Goal: Task Accomplishment & Management: Manage account settings

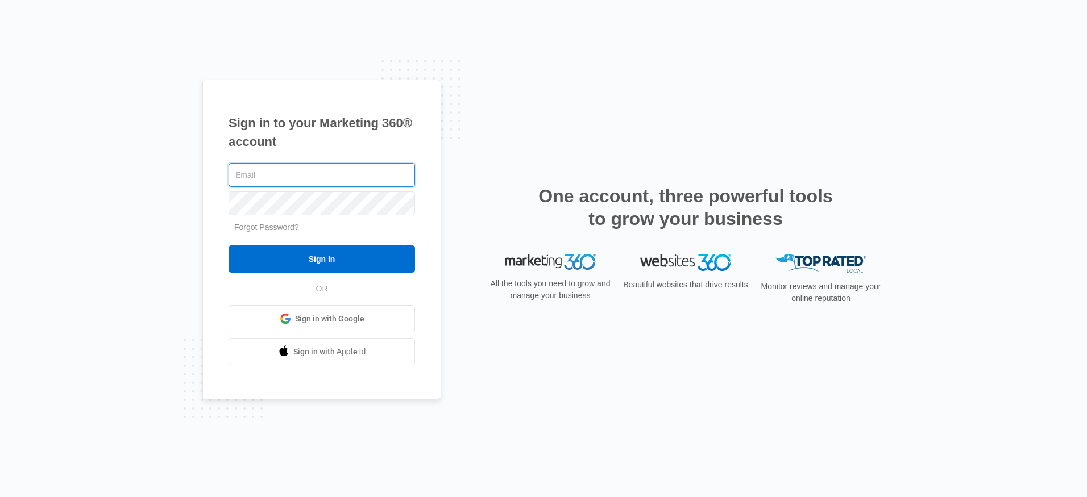
paste input "[EMAIL_ADDRESS][DOMAIN_NAME]"
type input "[EMAIL_ADDRESS][DOMAIN_NAME]"
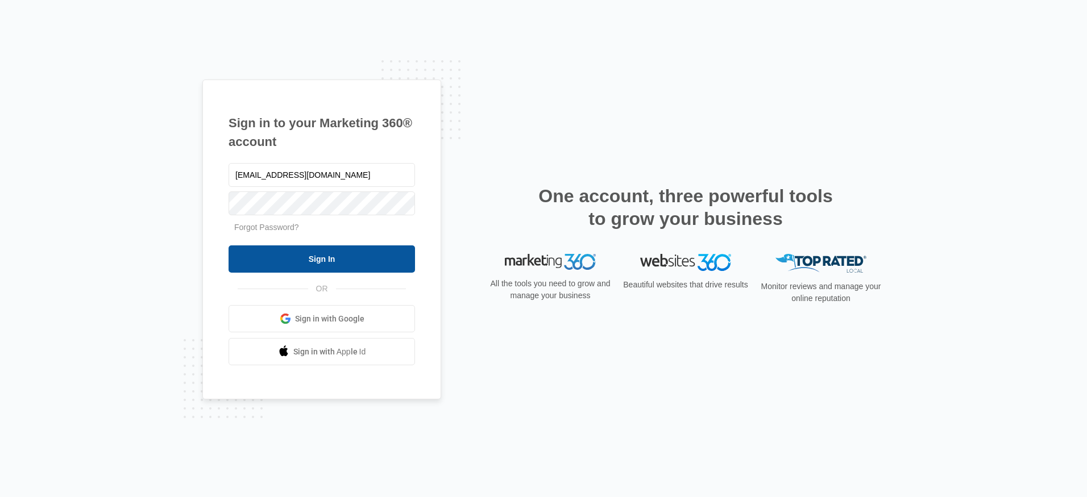
click at [312, 256] on input "Sign In" at bounding box center [322, 259] width 186 height 27
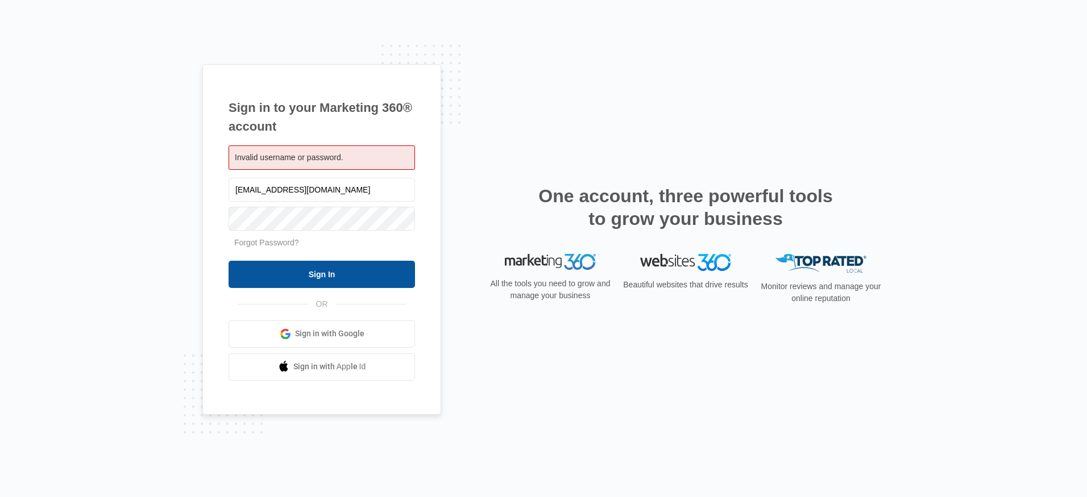
click at [321, 276] on input "Sign In" at bounding box center [322, 274] width 186 height 27
click at [326, 277] on input "Sign In" at bounding box center [322, 274] width 186 height 27
click at [329, 275] on input "Sign In" at bounding box center [322, 274] width 186 height 27
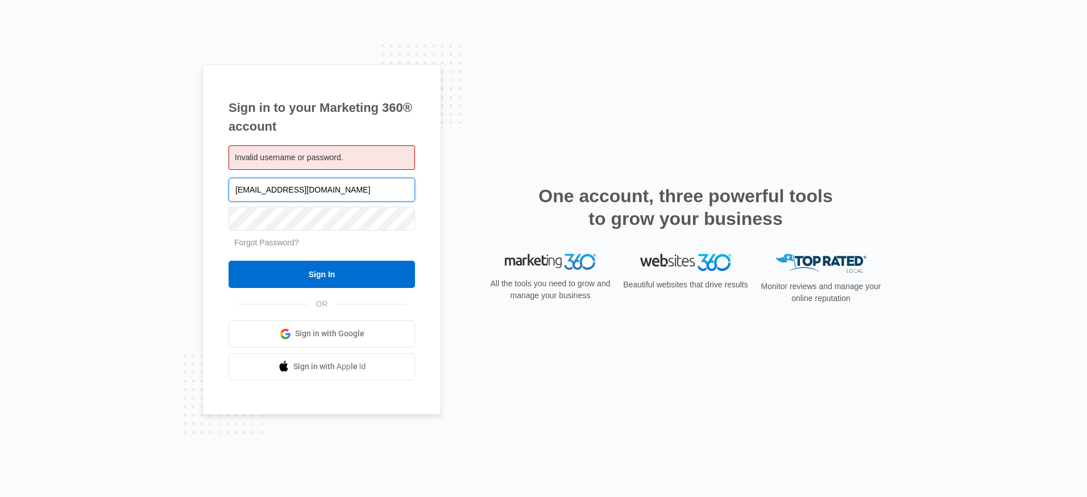
click at [387, 189] on input "lizw@expereincesenara.com" at bounding box center [322, 190] width 186 height 24
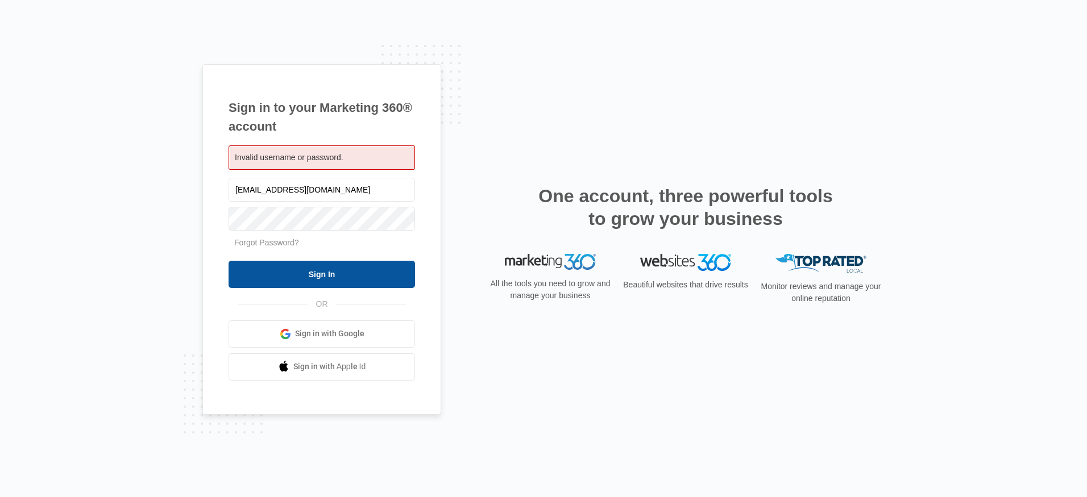
click at [330, 270] on input "Sign In" at bounding box center [322, 274] width 186 height 27
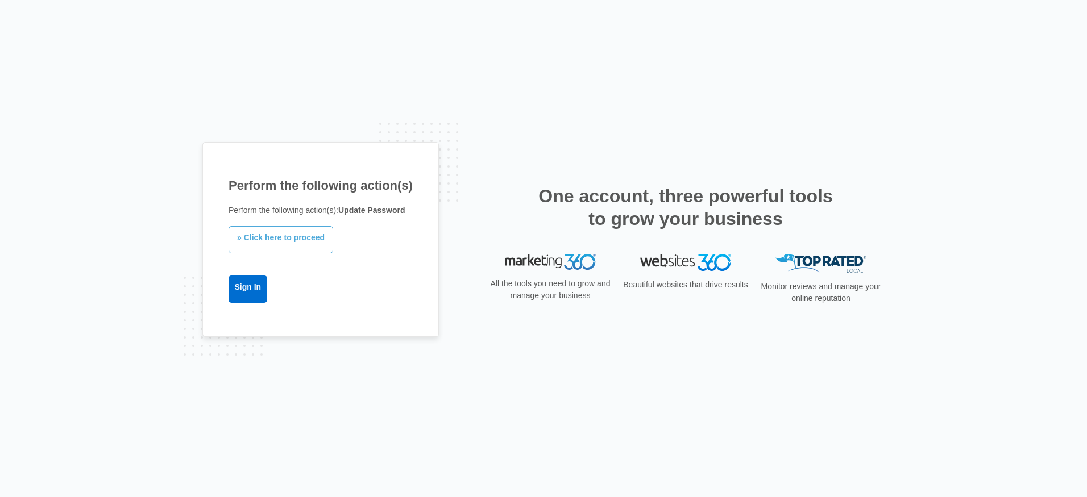
click at [295, 240] on link "» Click here to proceed" at bounding box center [281, 239] width 105 height 27
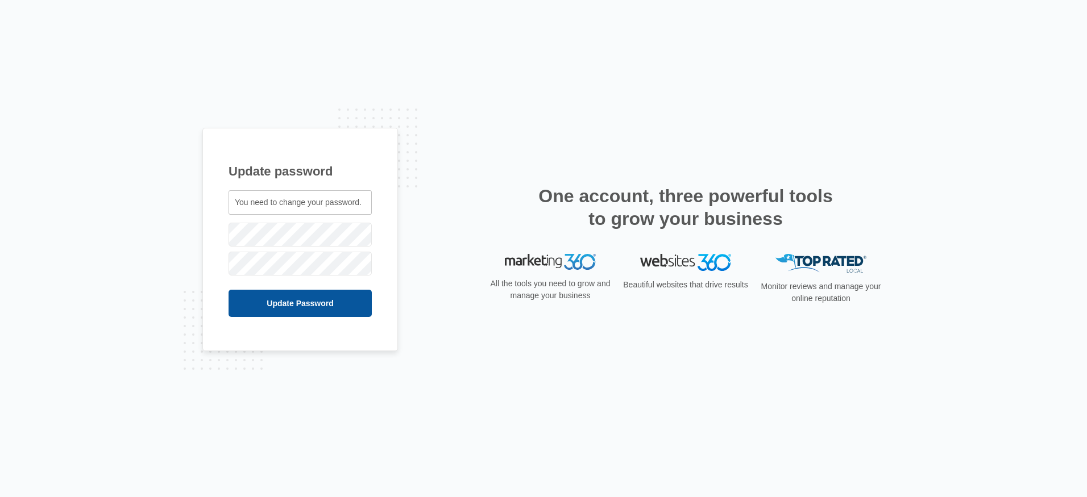
click at [298, 306] on input "Update Password" at bounding box center [300, 303] width 143 height 27
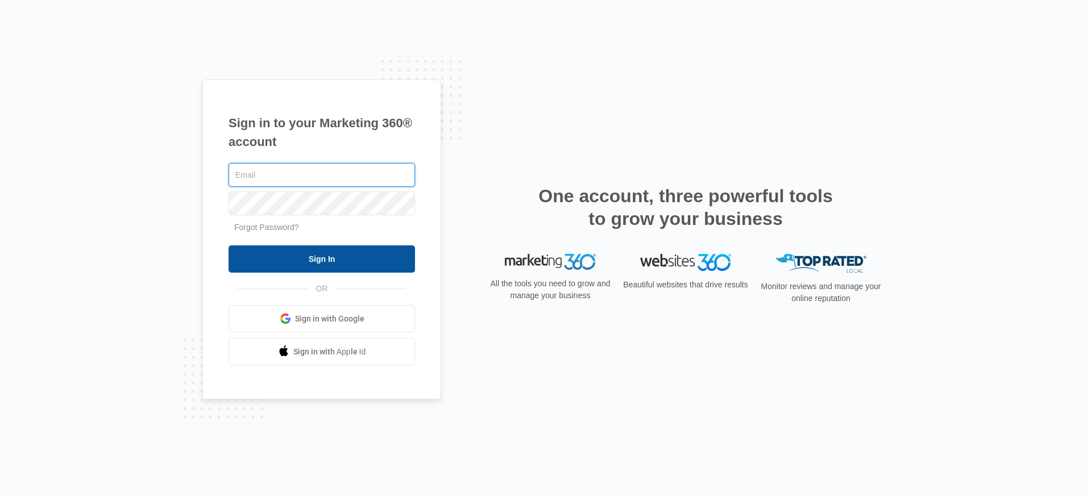
type input "[EMAIL_ADDRESS][DOMAIN_NAME]"
click at [314, 265] on input "Sign In" at bounding box center [322, 259] width 186 height 27
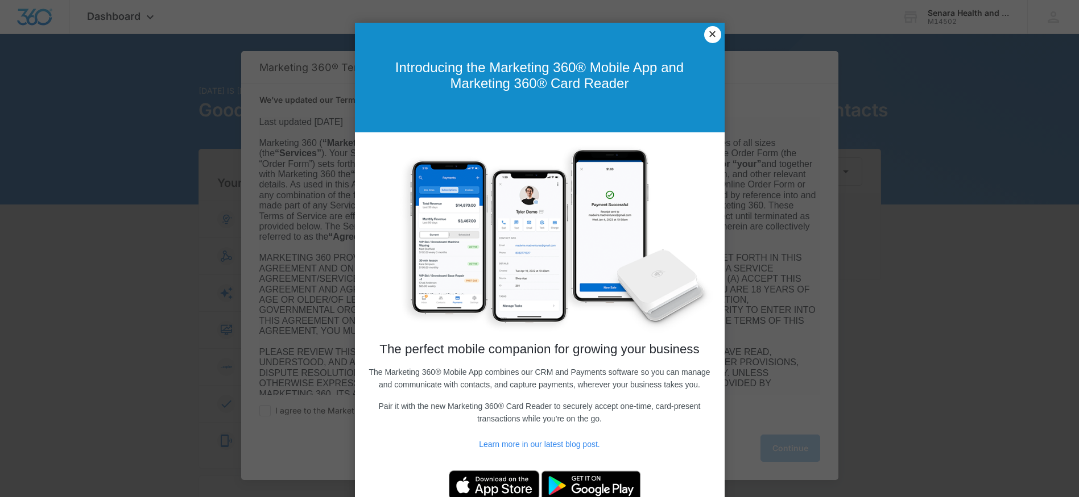
click at [707, 40] on link "×" at bounding box center [712, 34] width 17 height 17
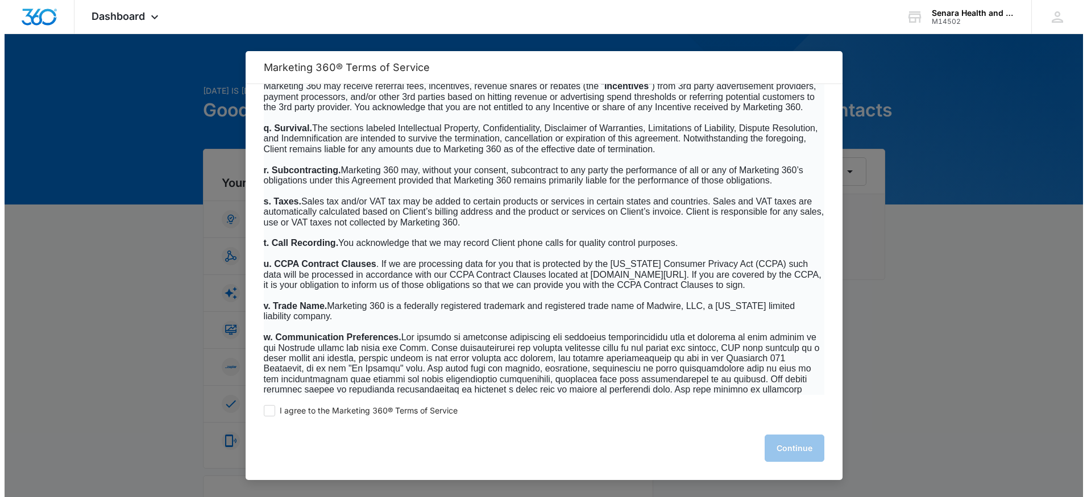
scroll to position [7301, 0]
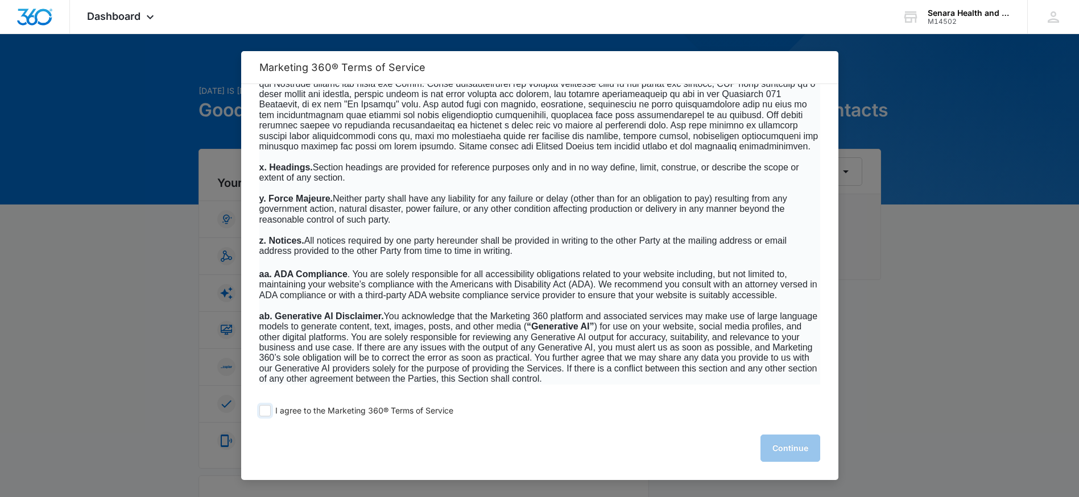
click at [266, 413] on span at bounding box center [264, 410] width 11 height 11
click at [266, 413] on input "I agree to the Marketing 360® Terms of Service" at bounding box center [264, 410] width 11 height 11
checkbox input "true"
click at [795, 452] on button "Continue" at bounding box center [790, 448] width 60 height 27
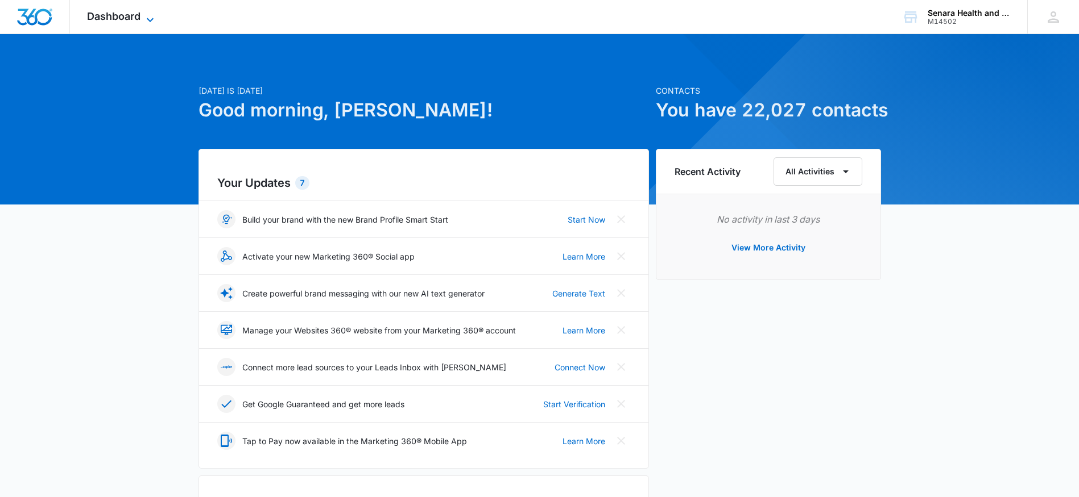
click at [146, 19] on icon at bounding box center [150, 20] width 14 height 14
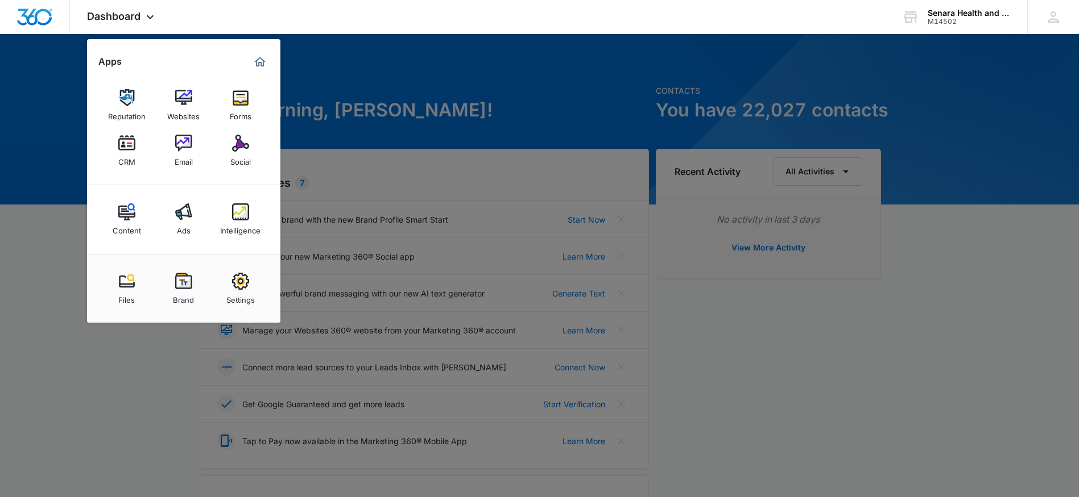
click at [110, 347] on div at bounding box center [539, 248] width 1079 height 497
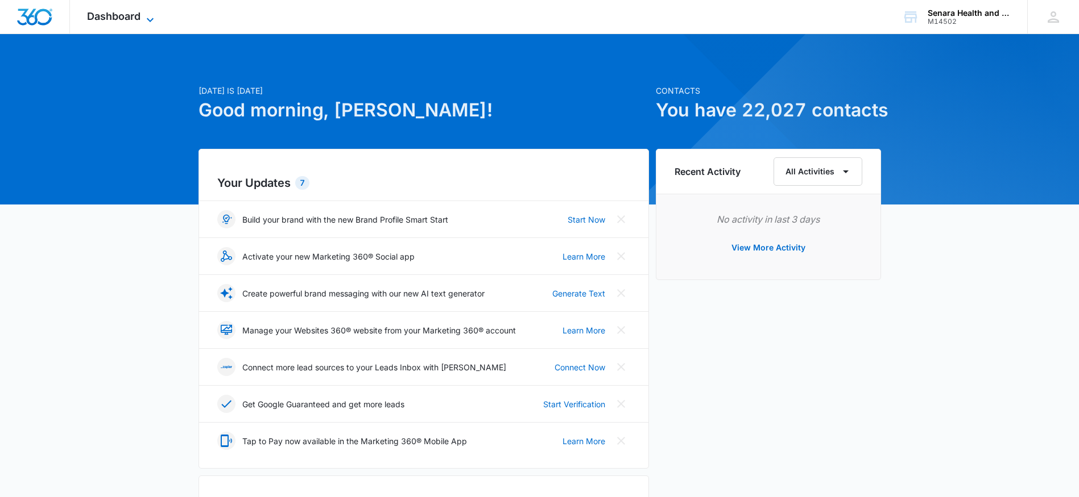
click at [129, 19] on span "Dashboard" at bounding box center [113, 16] width 53 height 12
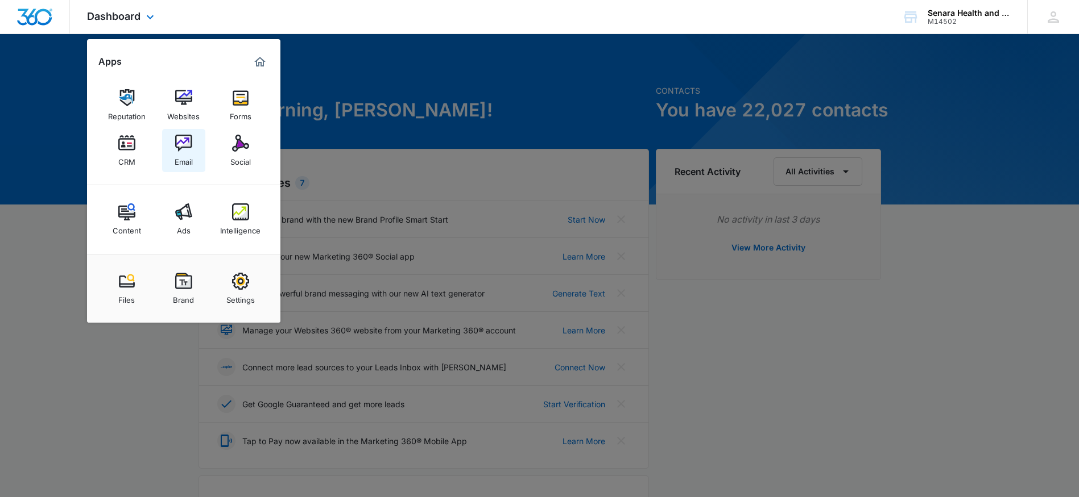
click at [181, 138] on img at bounding box center [183, 143] width 17 height 17
